Goal: Task Accomplishment & Management: Manage account settings

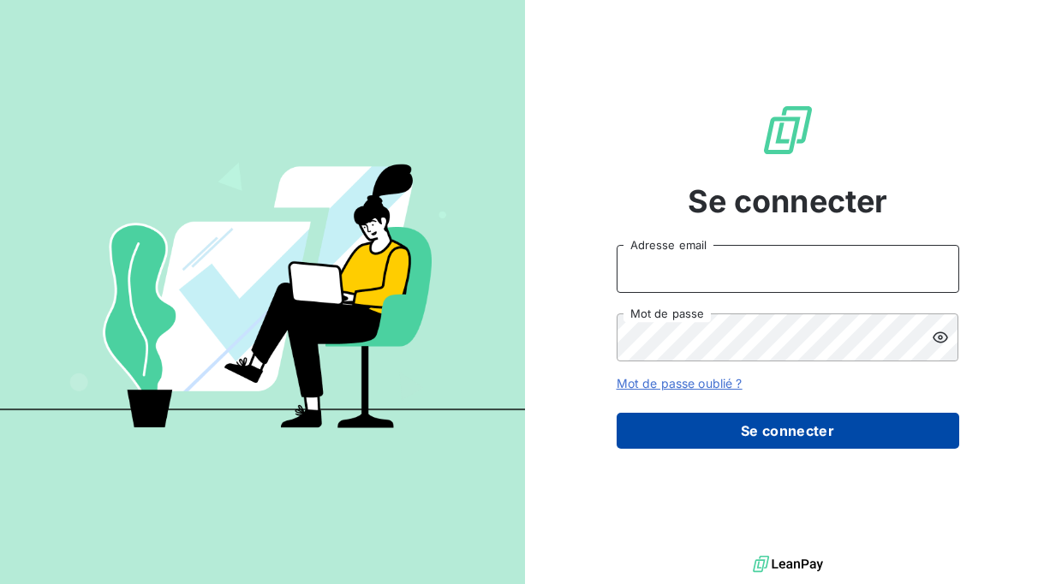
type input "[EMAIL_ADDRESS][DOMAIN_NAME]"
click at [780, 433] on button "Se connecter" at bounding box center [788, 431] width 343 height 36
